Goal: Navigation & Orientation: Find specific page/section

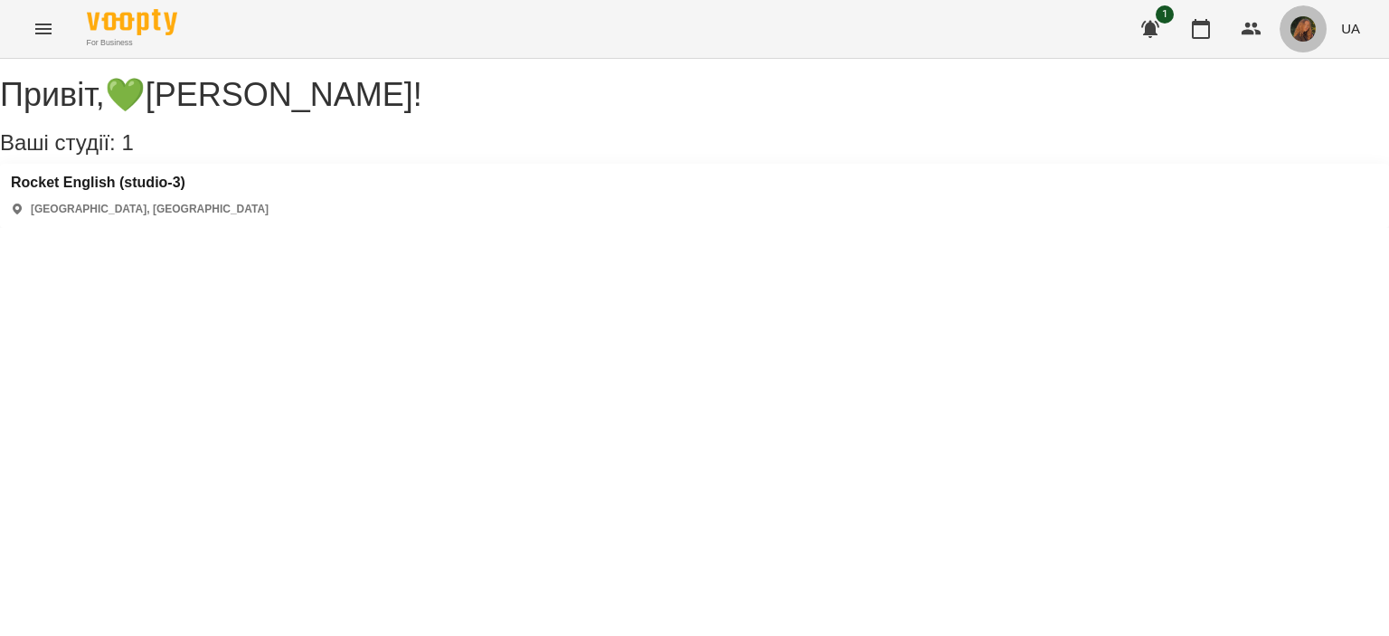
click at [1303, 35] on img "button" at bounding box center [1303, 28] width 25 height 25
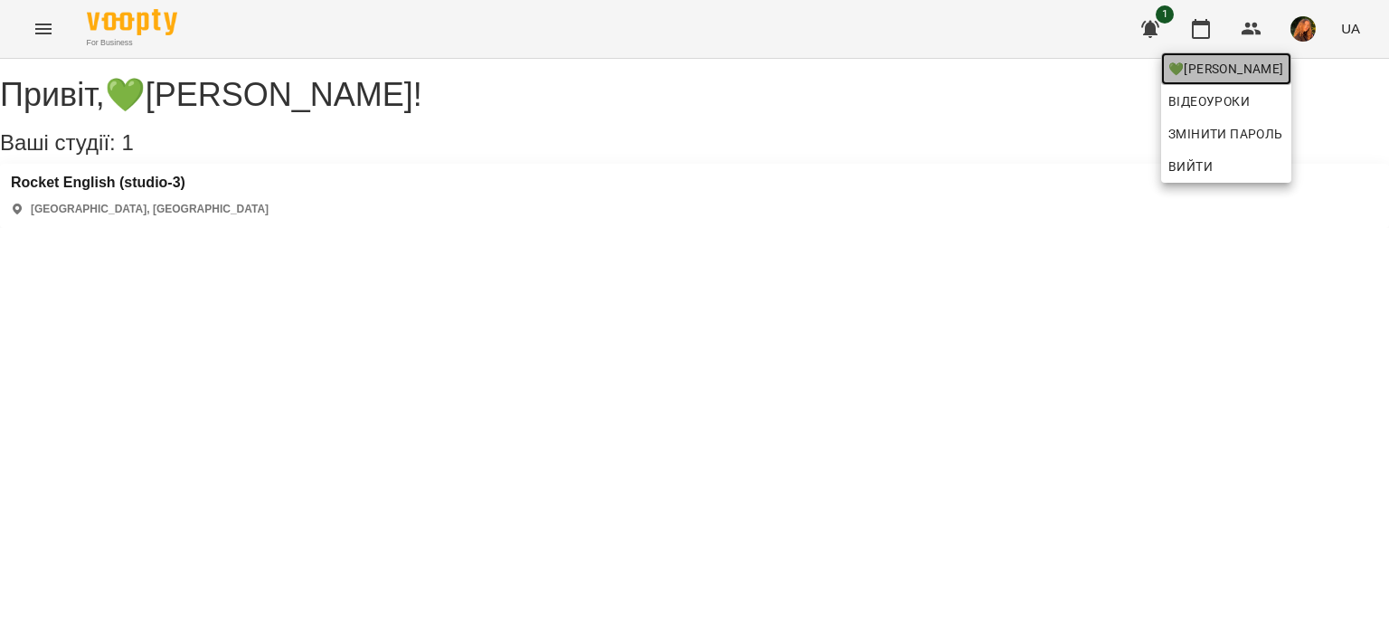
click at [1284, 79] on span "💚[PERSON_NAME]" at bounding box center [1227, 69] width 116 height 22
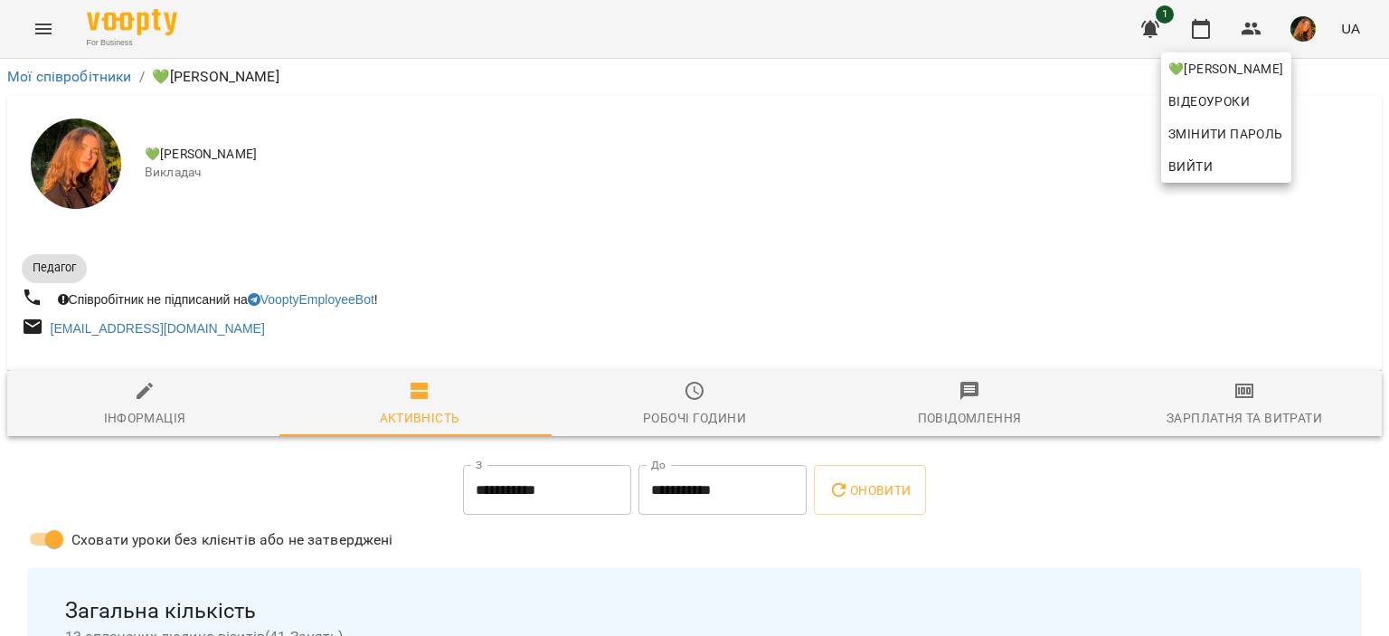
click at [1290, 231] on div at bounding box center [694, 318] width 1389 height 636
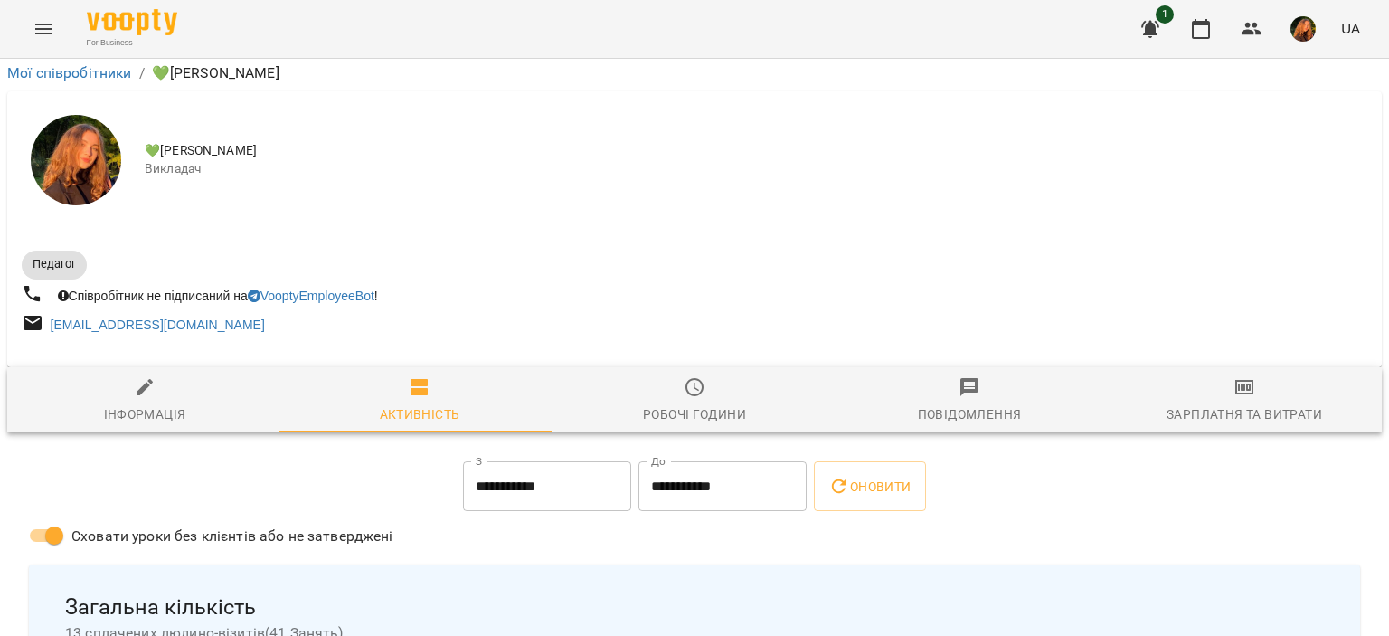
scroll to position [3403, 0]
